Goal: Find contact information: Find contact information

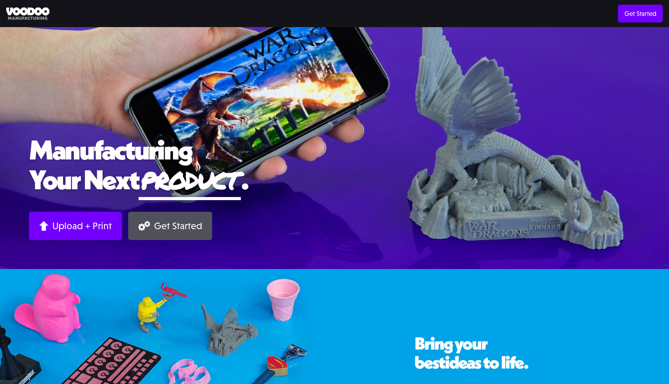
scroll to position [39, 0]
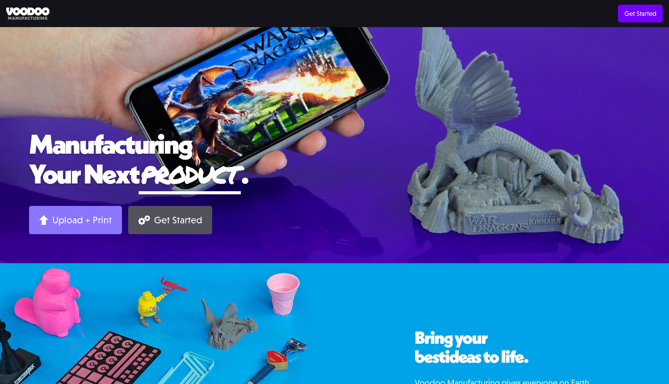
click at [56, 217] on div "Upload + Print" at bounding box center [82, 220] width 60 height 12
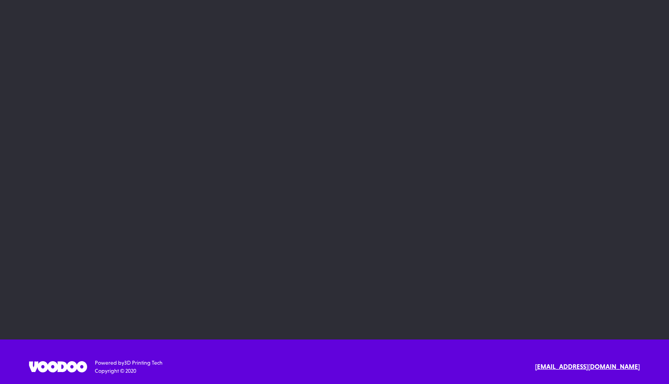
scroll to position [40, 0]
drag, startPoint x: 644, startPoint y: 369, endPoint x: 566, endPoint y: 368, distance: 77.9
click at [566, 368] on div "SErvices 3D Printing 3D Design Resources Materials Examples Blog API Documentat…" at bounding box center [334, 367] width 669 height 16
copy strong "[EMAIL_ADDRESS][DOMAIN_NAME]"
